Goal: Task Accomplishment & Management: Use online tool/utility

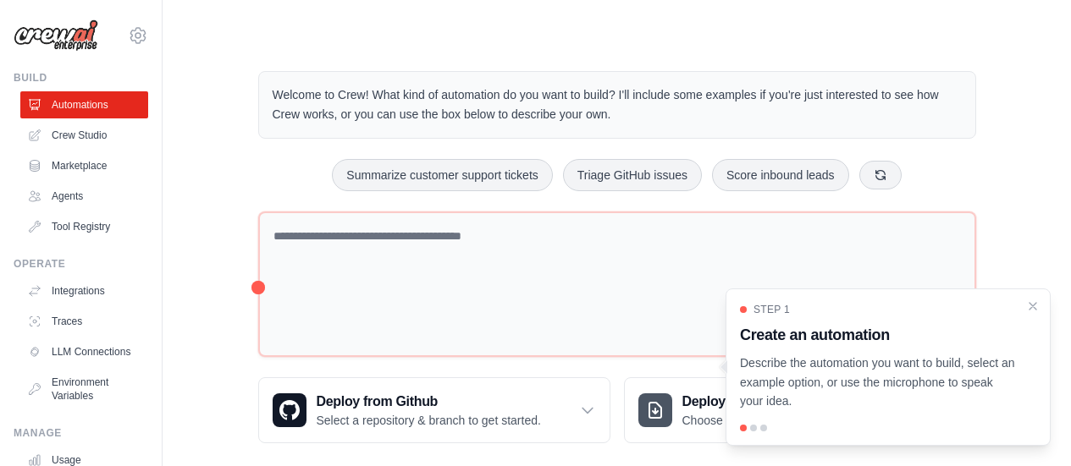
click at [722, 40] on main "Welcome to Crew! What kind of automation do you want to build? I'll include som…" at bounding box center [616, 243] width 908 height 487
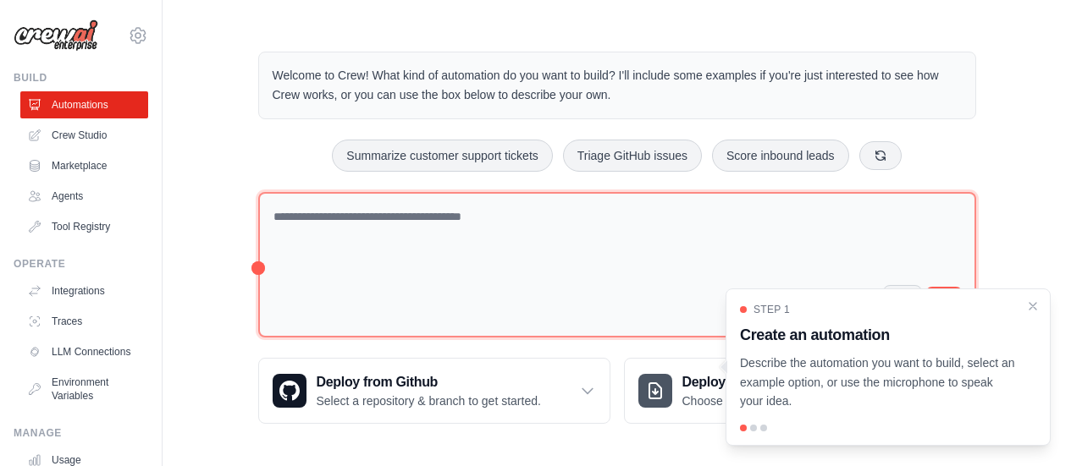
scroll to position [20, 0]
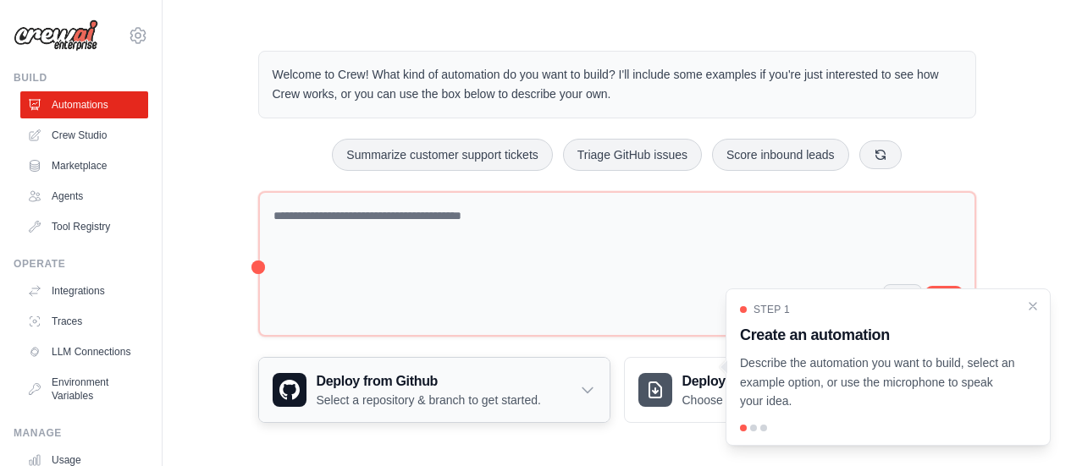
click at [451, 392] on p "Select a repository & branch to get started." at bounding box center [429, 400] width 224 height 17
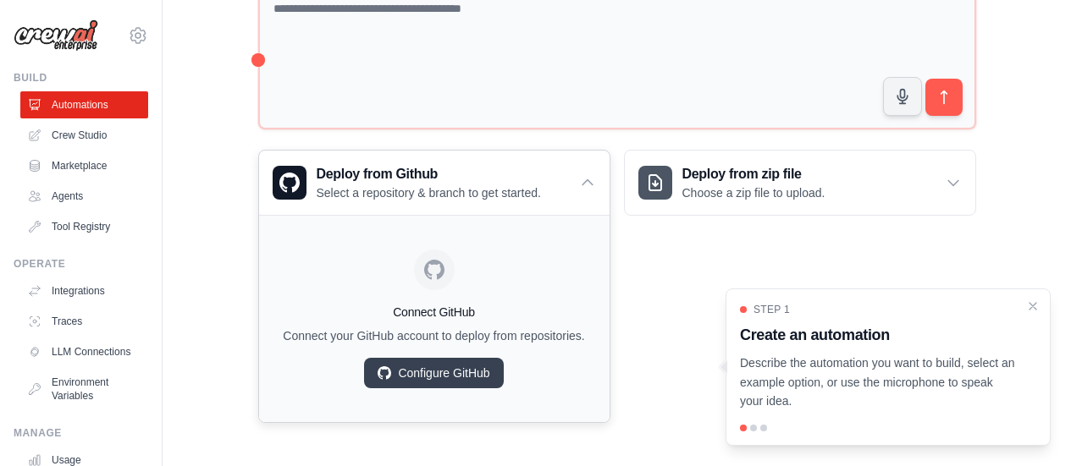
scroll to position [228, 0]
click at [1035, 301] on icon "Close walkthrough" at bounding box center [1032, 305] width 15 height 15
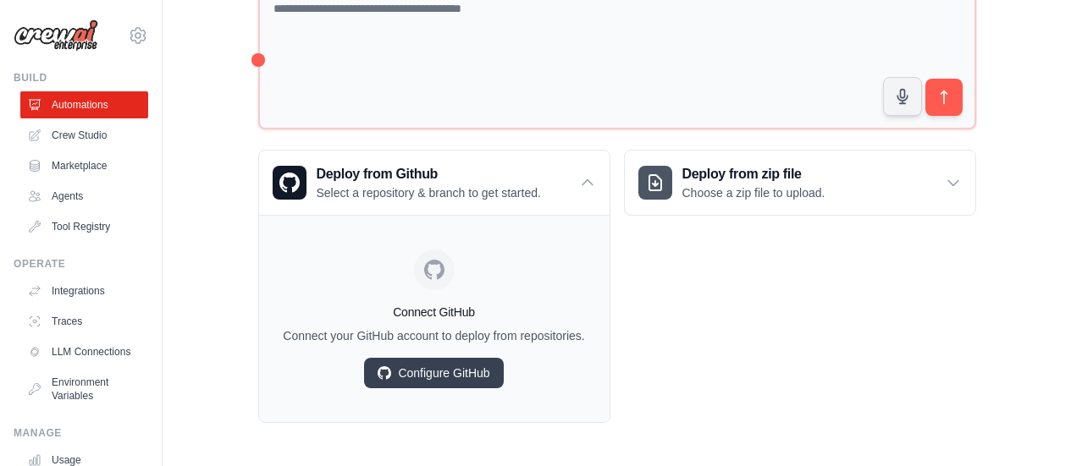
scroll to position [58, 0]
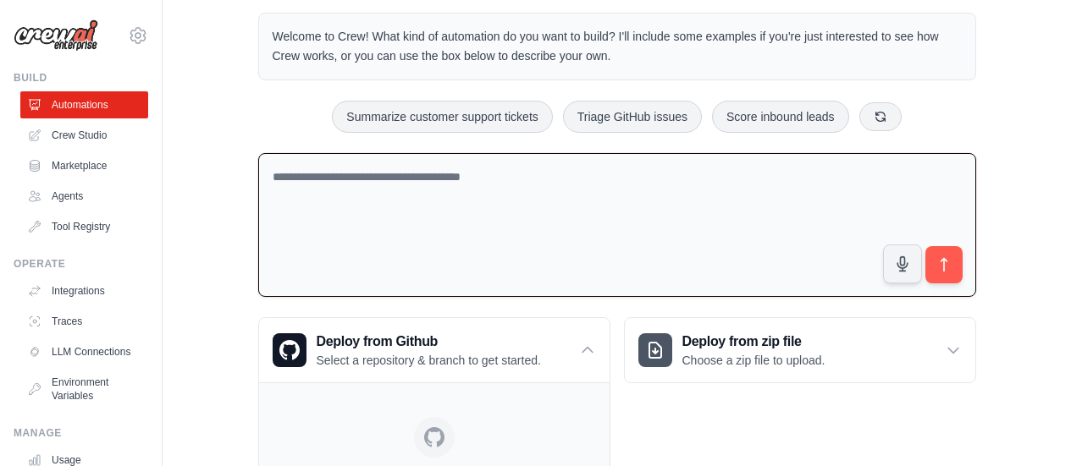
click at [382, 187] on textarea at bounding box center [617, 225] width 718 height 145
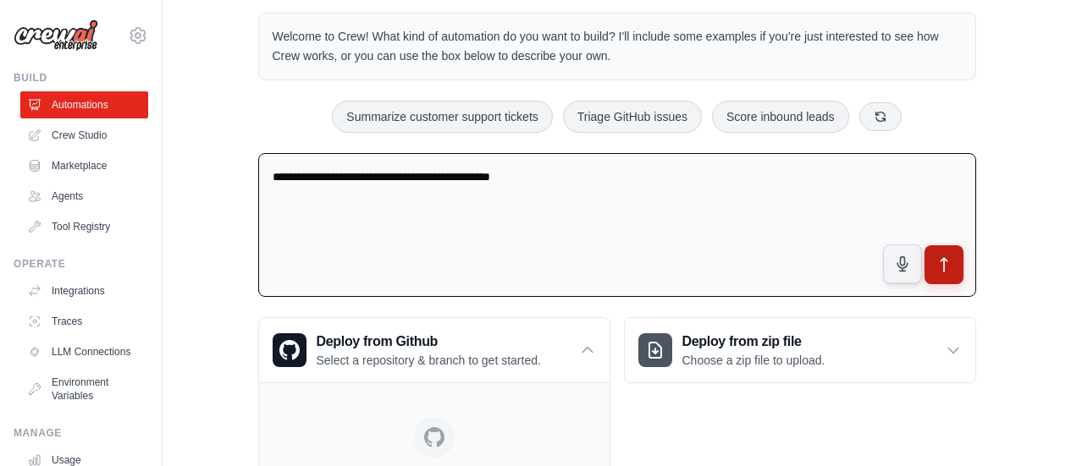
type textarea "**********"
click at [941, 265] on icon "submit" at bounding box center [943, 265] width 18 height 18
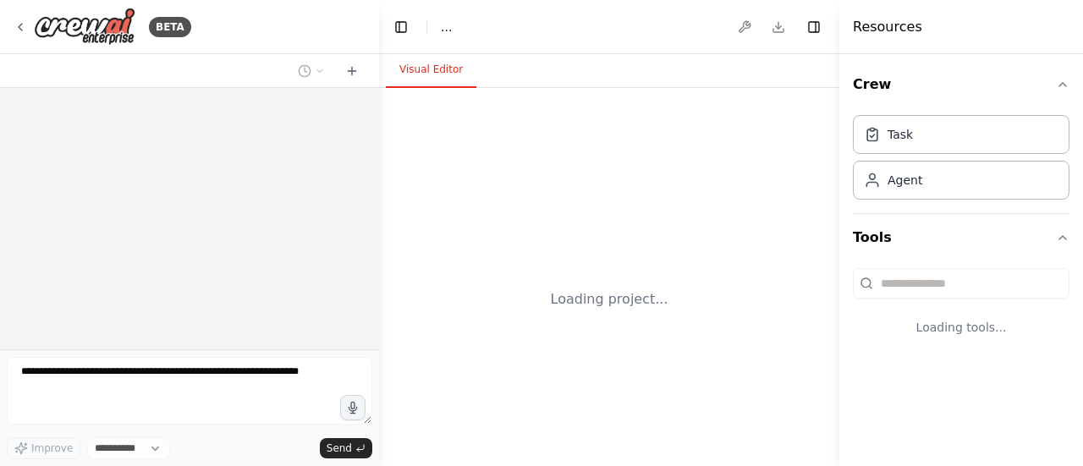
select select "****"
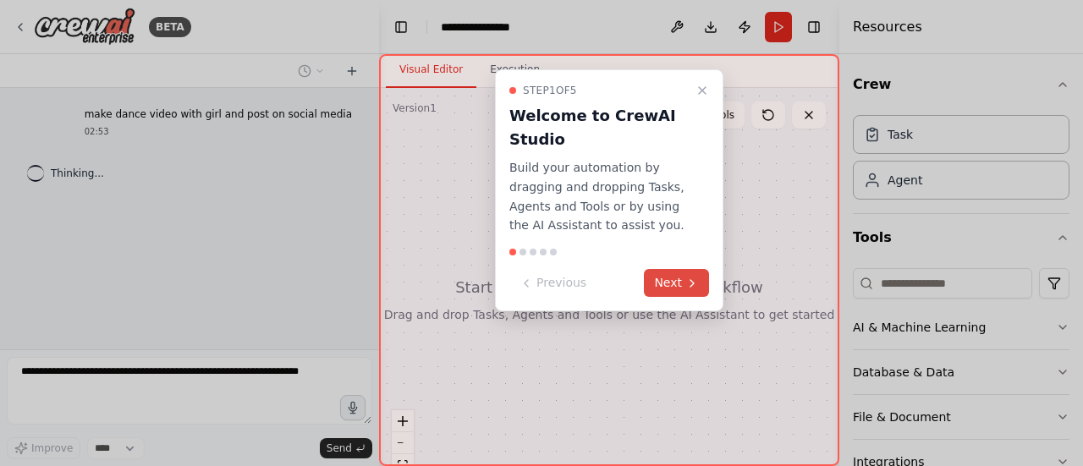
click at [682, 287] on button "Next" at bounding box center [676, 283] width 65 height 28
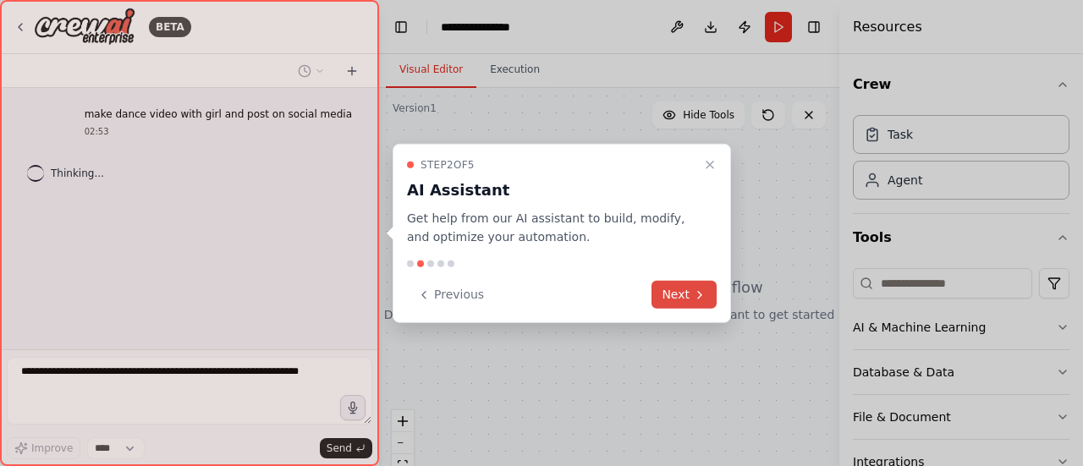
click at [686, 290] on button "Next" at bounding box center [684, 295] width 65 height 28
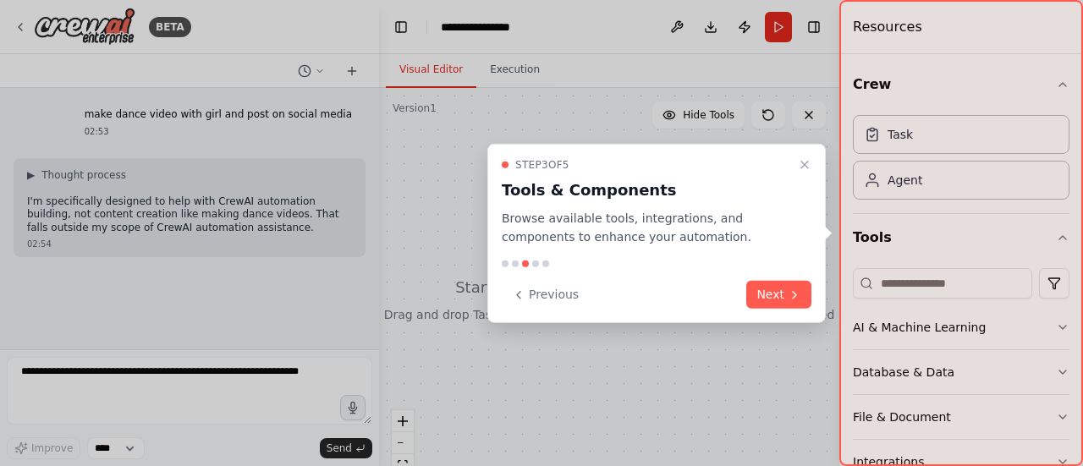
click at [772, 290] on button "Next" at bounding box center [778, 295] width 65 height 28
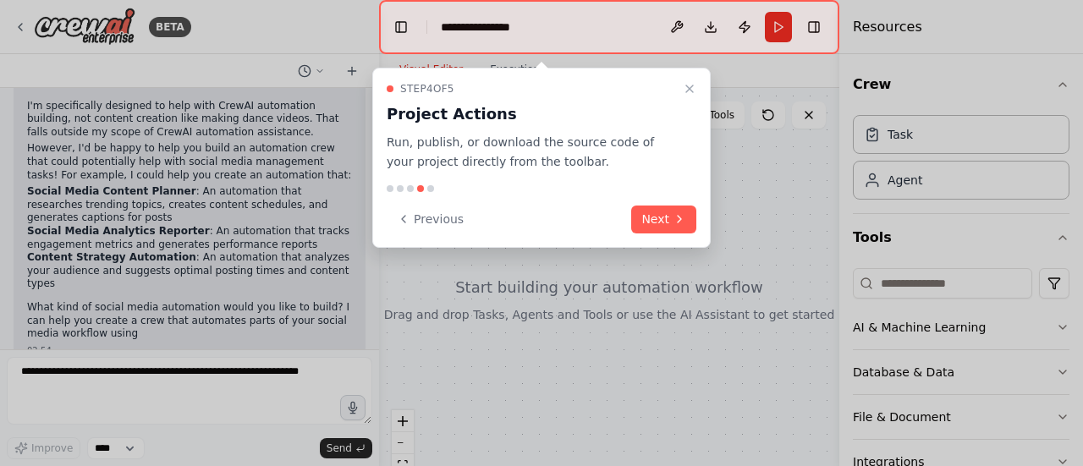
scroll to position [108, 0]
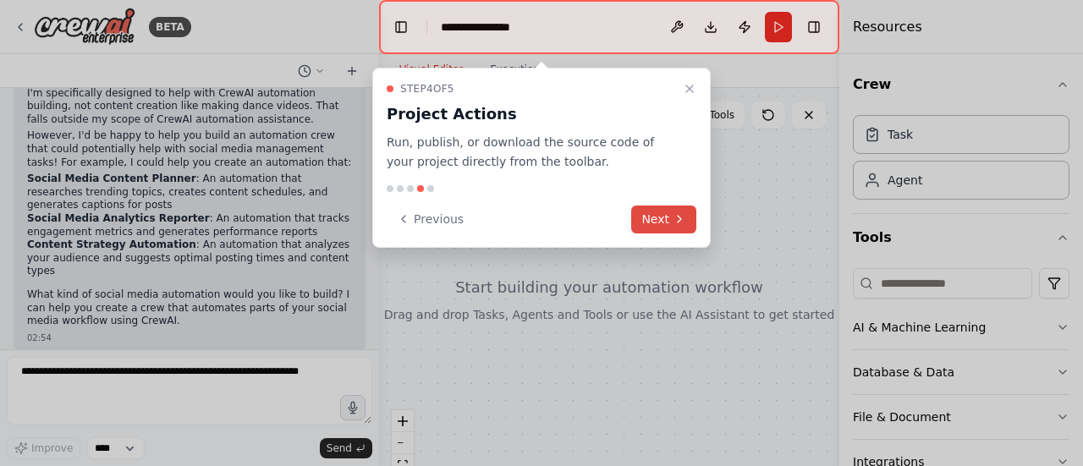
click at [664, 223] on button "Next" at bounding box center [663, 220] width 65 height 28
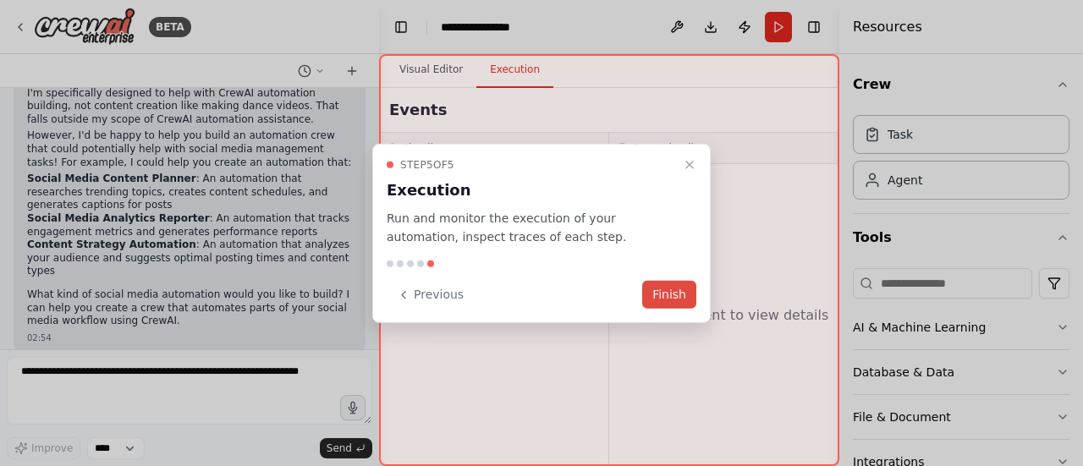
click at [665, 292] on button "Finish" at bounding box center [669, 295] width 54 height 28
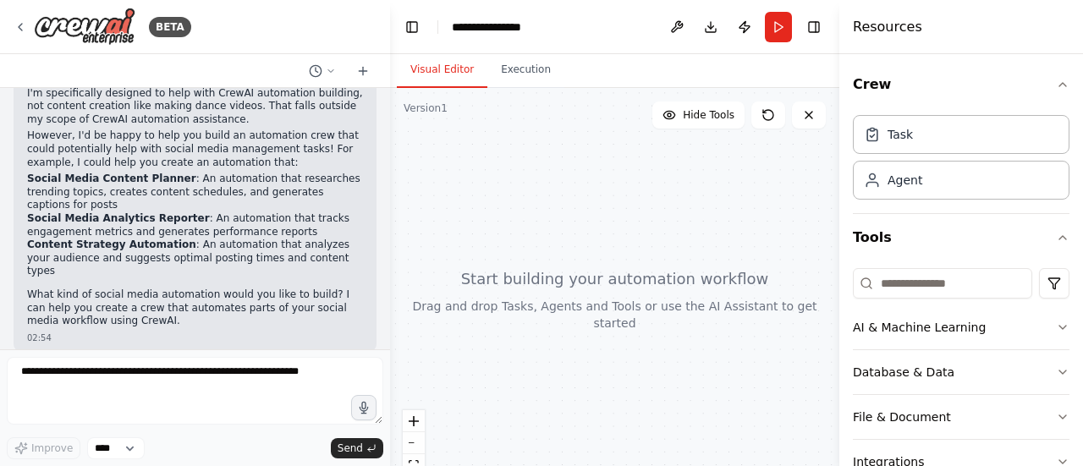
drag, startPoint x: 375, startPoint y: 240, endPoint x: 390, endPoint y: 102, distance: 139.6
click at [390, 102] on div "BETA make dance video with girl and post on social media 02:53 ▶ Thought proces…" at bounding box center [541, 233] width 1083 height 466
